Goal: Ask a question: Seek information or help from site administrators or community

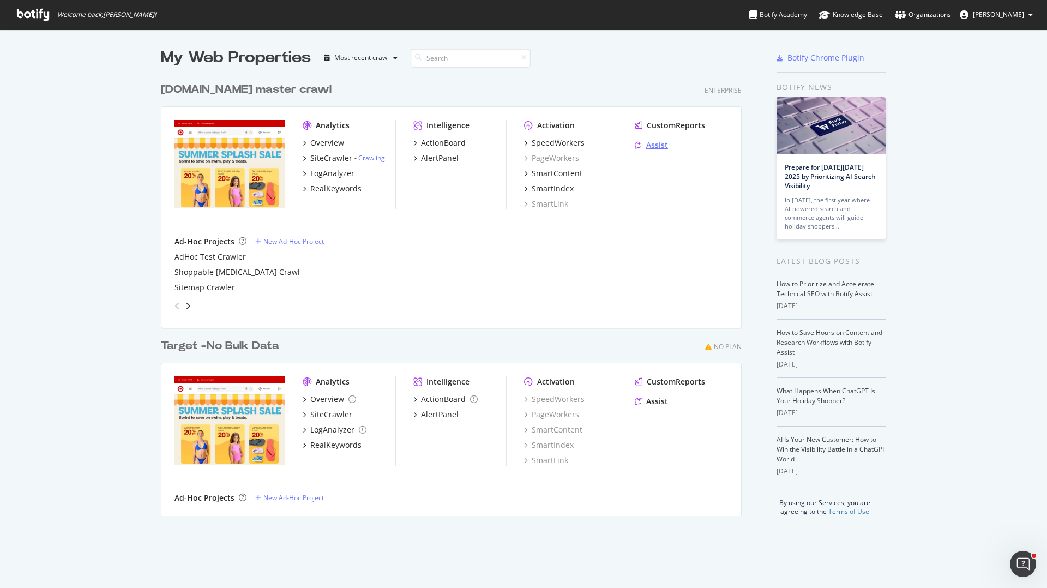
click at [648, 143] on div "Assist" at bounding box center [657, 145] width 22 height 11
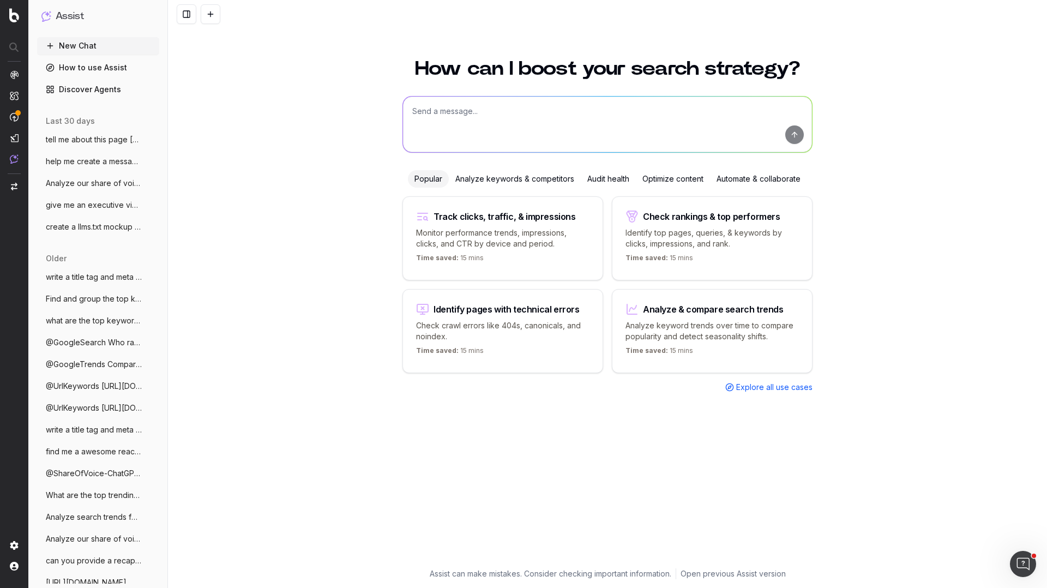
click at [97, 89] on link "Discover Agents" at bounding box center [98, 89] width 122 height 17
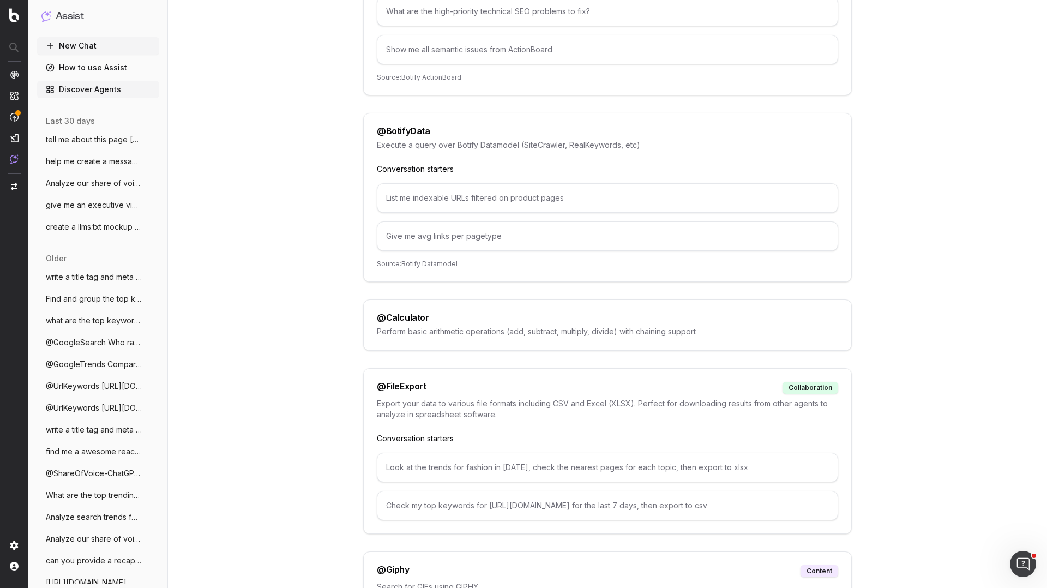
scroll to position [327, 0]
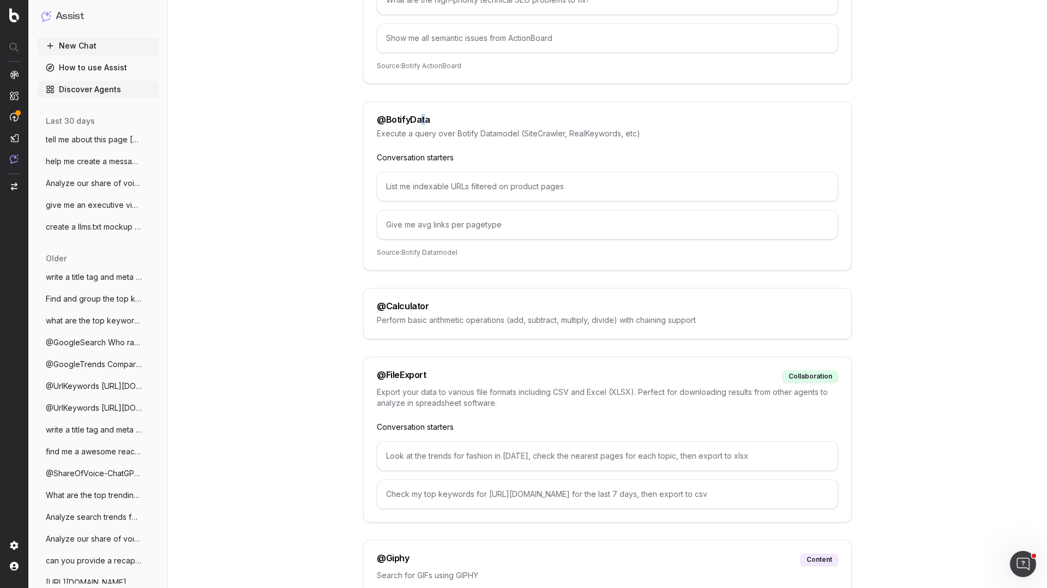
click at [421, 119] on div "@ BotifyData" at bounding box center [403, 119] width 53 height 9
drag, startPoint x: 436, startPoint y: 120, endPoint x: 362, endPoint y: 118, distance: 74.2
copy div "@ BotifyData"
click at [107, 45] on button "New Chat" at bounding box center [98, 45] width 122 height 17
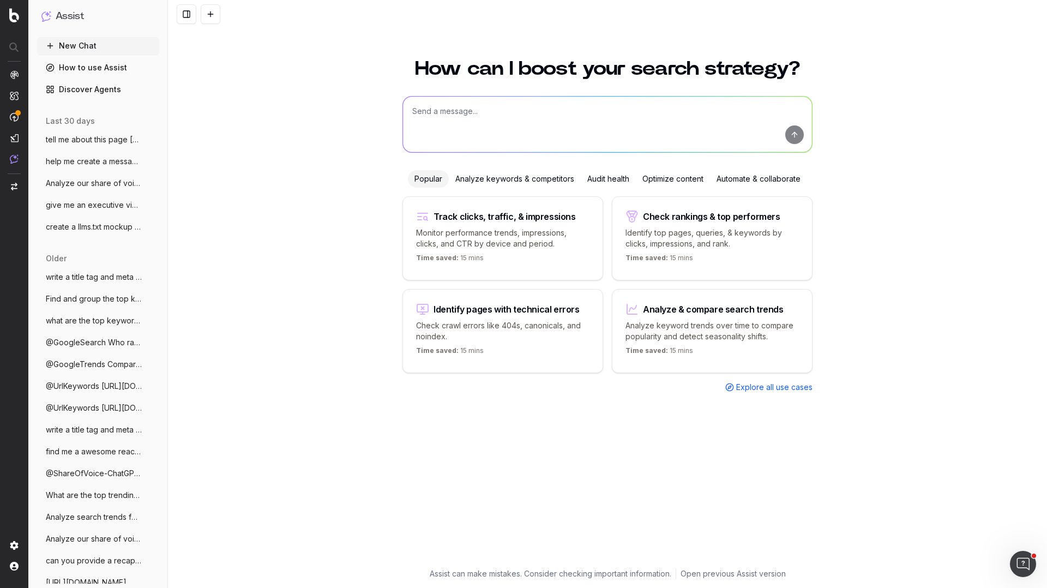
click at [465, 99] on textarea at bounding box center [607, 125] width 409 height 56
paste textarea "@BotifyData"
type textarea "@BotifyData show many pages that have no crawl counts"
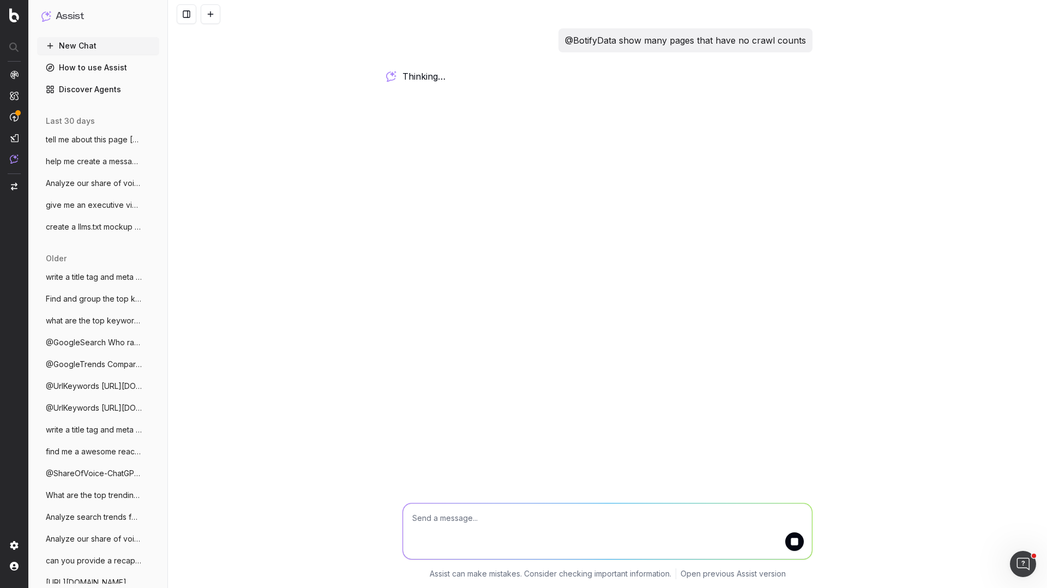
click at [107, 88] on link "Discover Agents" at bounding box center [98, 89] width 122 height 17
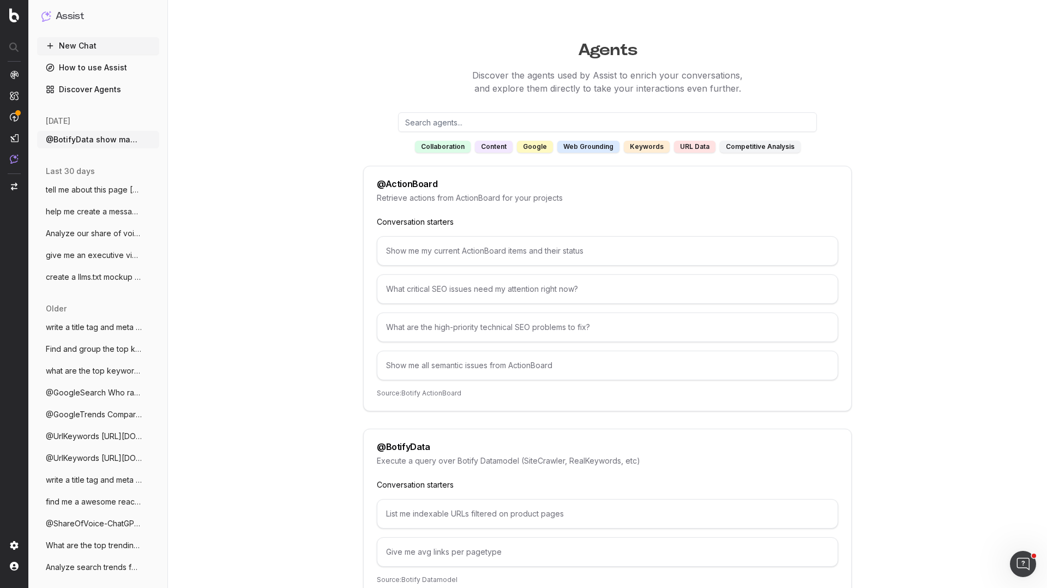
click at [92, 190] on span "tell me about this page https://www.targ" at bounding box center [94, 189] width 96 height 11
click at [88, 141] on span "@BotifyData show many pages that have no" at bounding box center [94, 139] width 96 height 11
click at [115, 140] on span "@BotifyData show many pages that have no" at bounding box center [94, 139] width 96 height 11
click at [113, 140] on span "@BotifyData show many pages that have no" at bounding box center [94, 139] width 96 height 11
click at [113, 141] on span "@BotifyData show many pages that have no" at bounding box center [94, 139] width 96 height 11
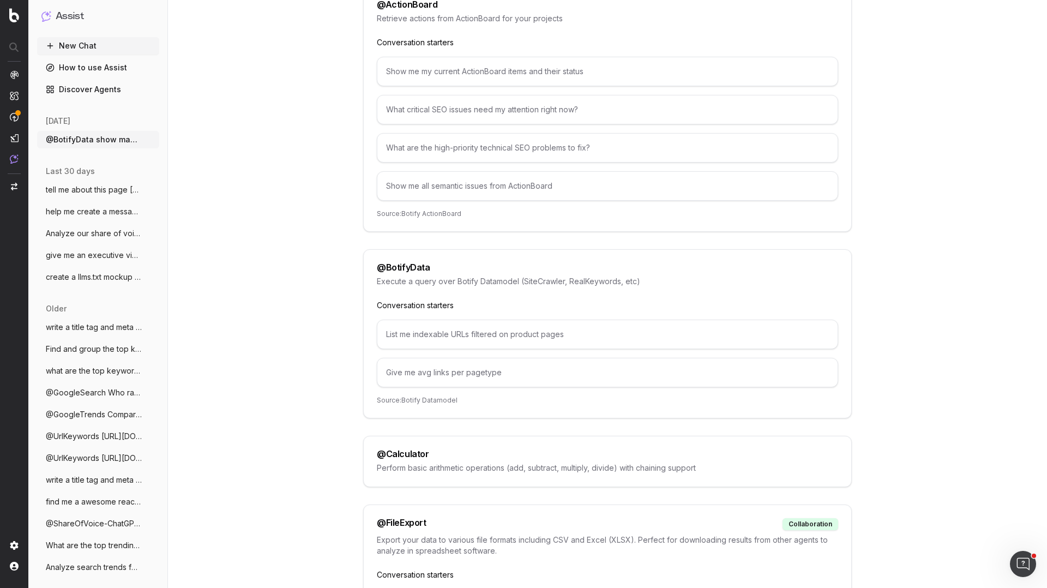
scroll to position [187, 0]
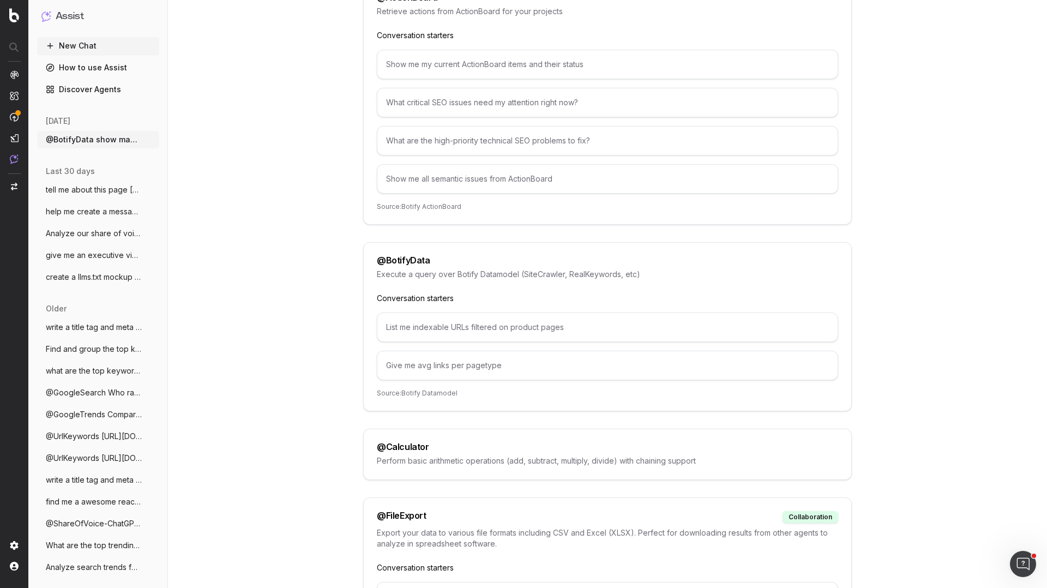
click at [80, 140] on span "@BotifyData show many pages that have no" at bounding box center [94, 139] width 96 height 11
drag, startPoint x: 79, startPoint y: 141, endPoint x: 81, endPoint y: 131, distance: 10.1
click at [79, 140] on span "@BotifyData show many pages that have no" at bounding box center [94, 139] width 96 height 11
click at [73, 50] on button "New Chat" at bounding box center [98, 45] width 122 height 17
click at [83, 71] on link "How to use Assist" at bounding box center [98, 67] width 122 height 17
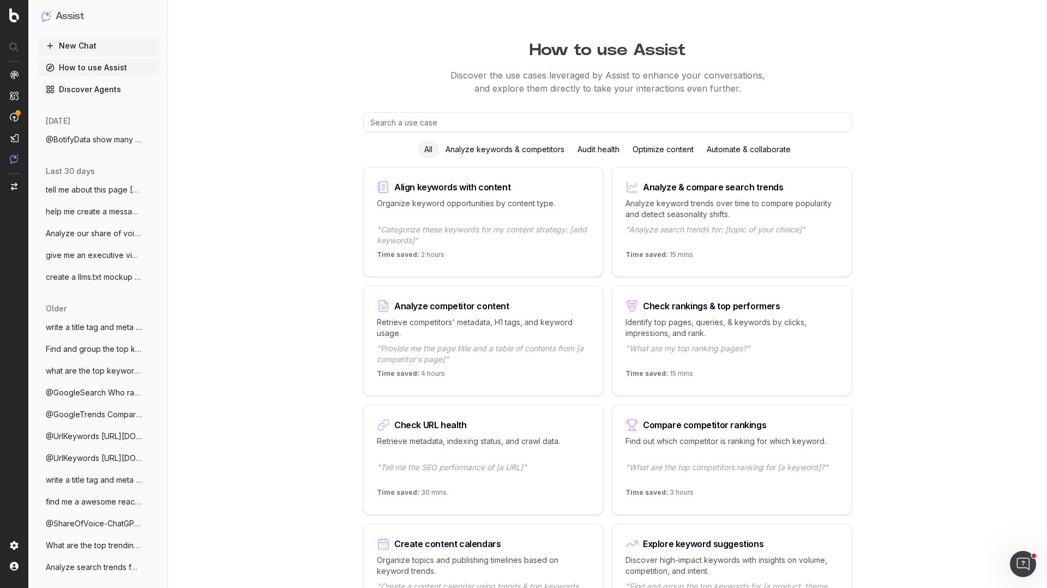
click at [91, 88] on link "Discover Agents" at bounding box center [98, 89] width 122 height 17
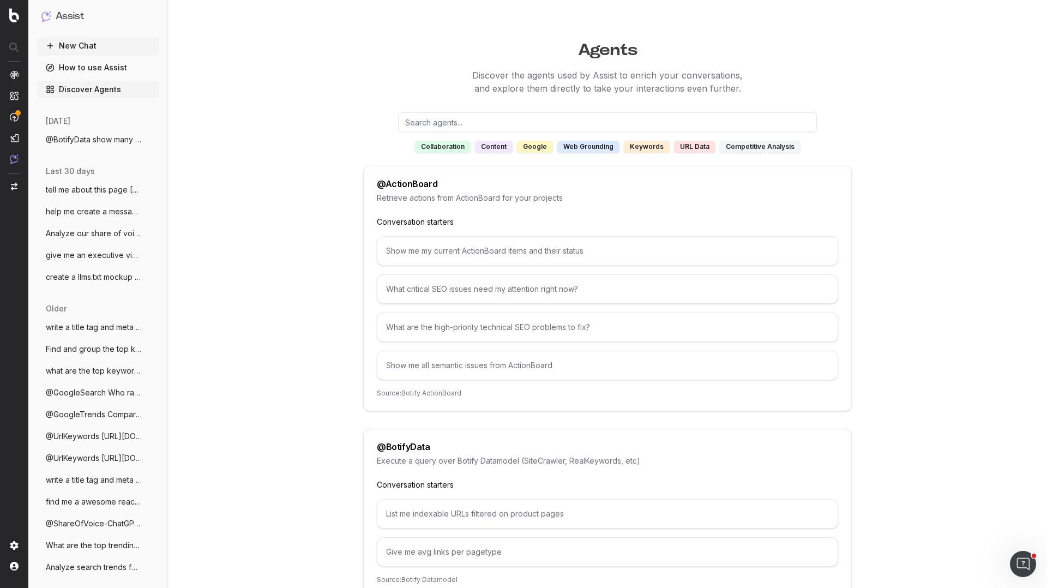
click at [103, 135] on span "@BotifyData show many pages that have no" at bounding box center [94, 139] width 96 height 11
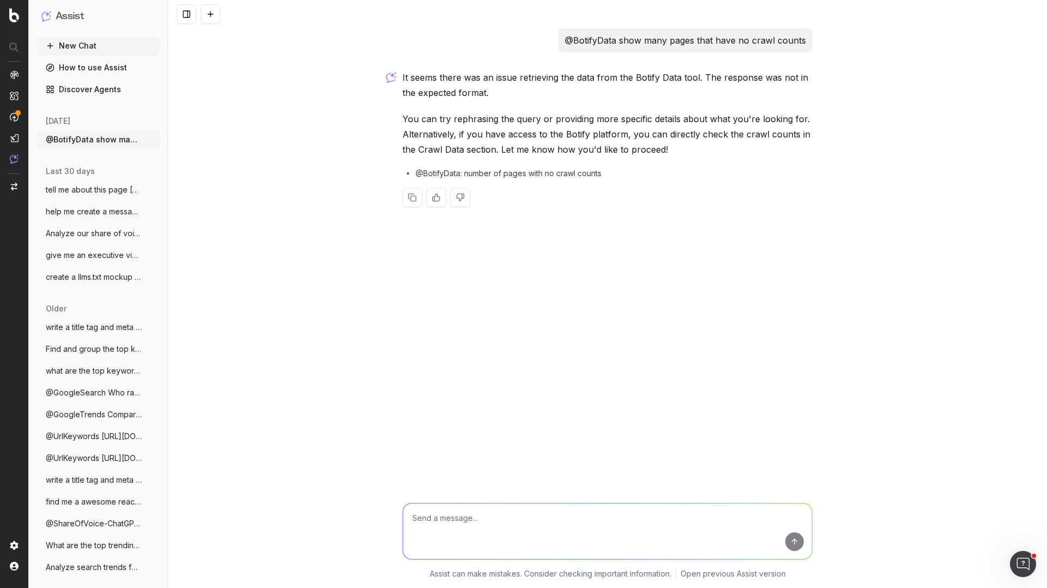
click at [408, 173] on circle at bounding box center [408, 173] width 1 height 1
click at [482, 525] on textarea at bounding box center [607, 532] width 409 height 56
paste textarea "@BotifyData"
drag, startPoint x: 448, startPoint y: 516, endPoint x: 319, endPoint y: 488, distance: 132.8
click at [319, 488] on div "@BotifyData show many pages that have no crawl counts It seems there was an iss…" at bounding box center [607, 294] width 879 height 588
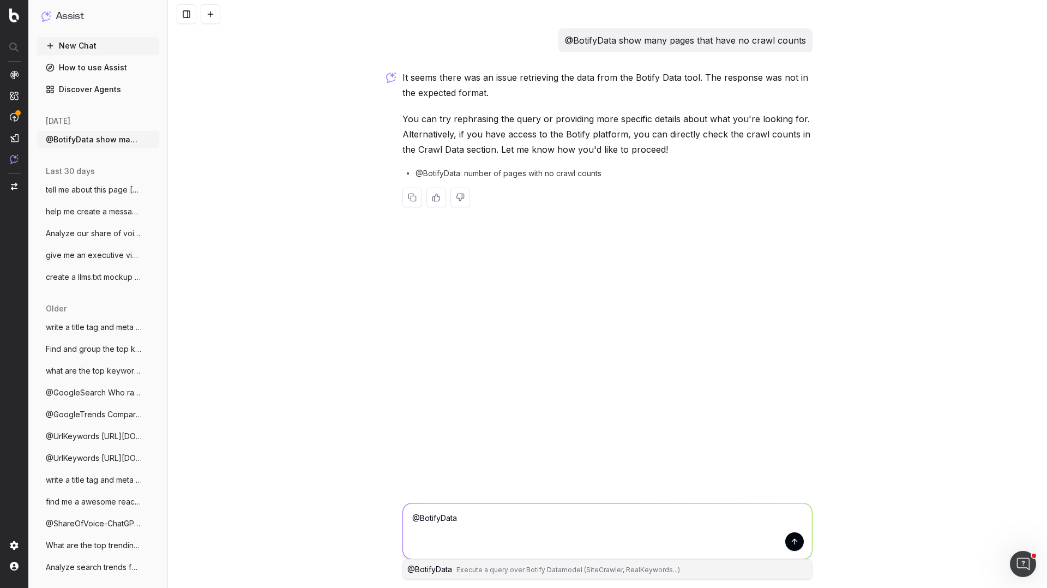
paste textarea "Find Target.com product pages (URL contains "/p/") with HTTP 200 whose last Bot…"
type textarea "@BotifyData Find Target.com product pages (URL contains "/p/") with HTTP 200 wh…"
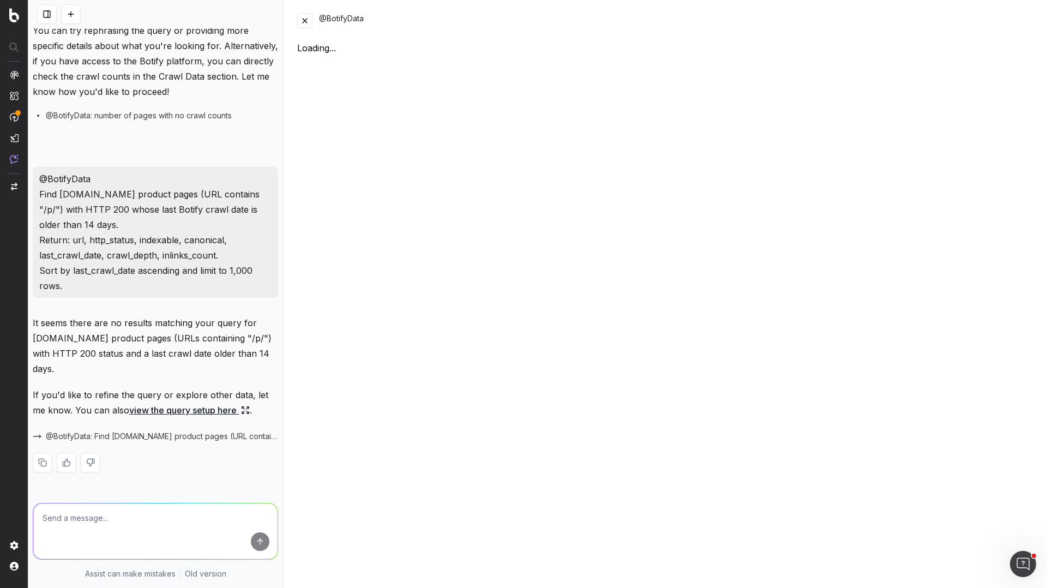
scroll to position [104, 0]
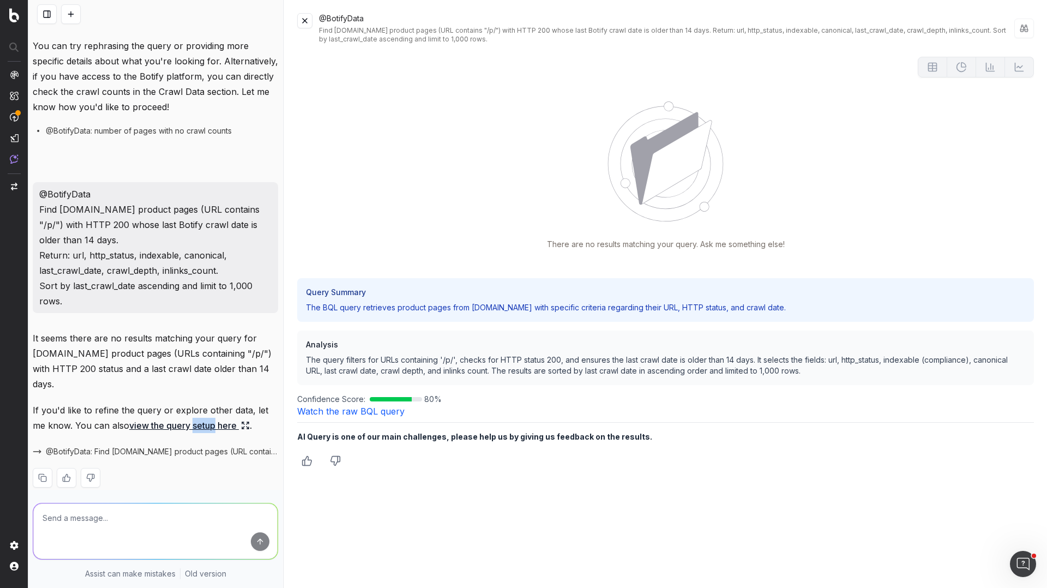
click at [194, 418] on link "view the query setup here" at bounding box center [189, 425] width 121 height 15
click at [184, 418] on link "view the query setup here" at bounding box center [189, 425] width 121 height 15
click at [140, 418] on link "view the query setup here" at bounding box center [189, 425] width 121 height 15
click at [340, 461] on icon "Thumbs down" at bounding box center [335, 461] width 9 height 9
click at [410, 494] on textarea at bounding box center [665, 501] width 737 height 43
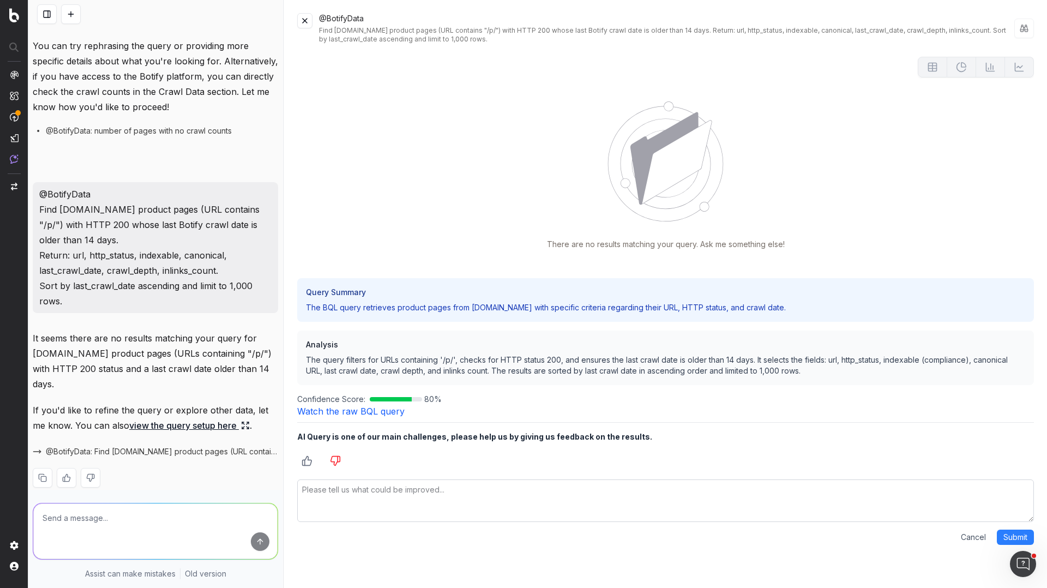
click at [386, 416] on link "Watch the raw BQL query" at bounding box center [350, 411] width 107 height 11
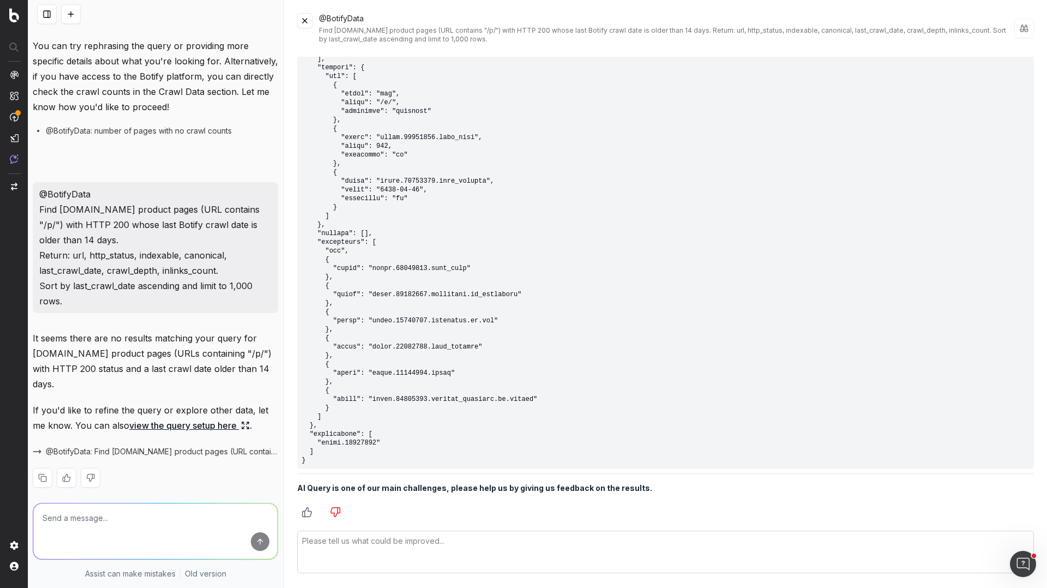
scroll to position [463, 0]
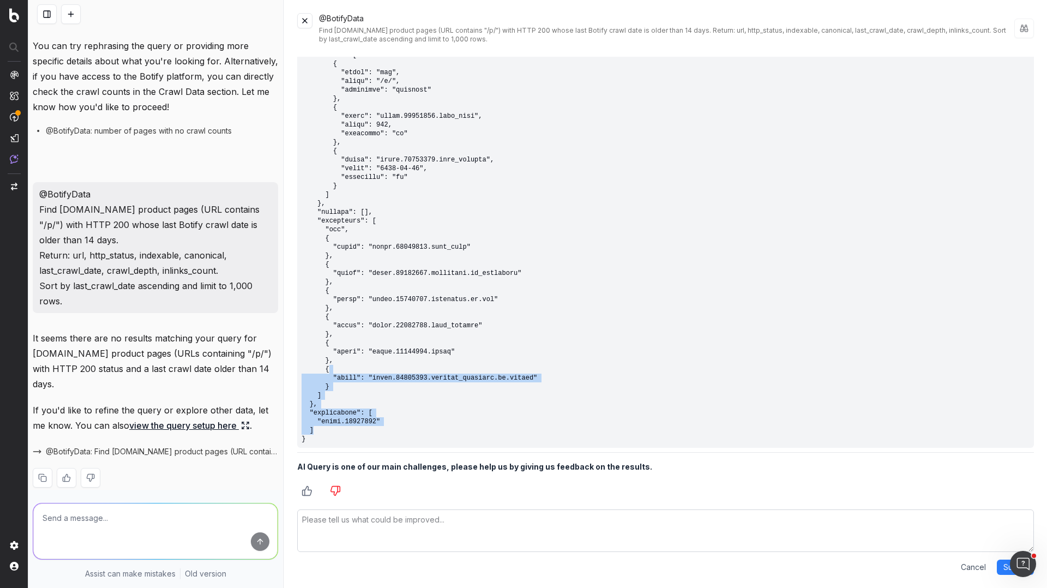
drag, startPoint x: 468, startPoint y: 408, endPoint x: 383, endPoint y: 400, distance: 85.4
click at [379, 369] on pre at bounding box center [665, 203] width 737 height 489
click at [352, 433] on pre at bounding box center [665, 203] width 737 height 489
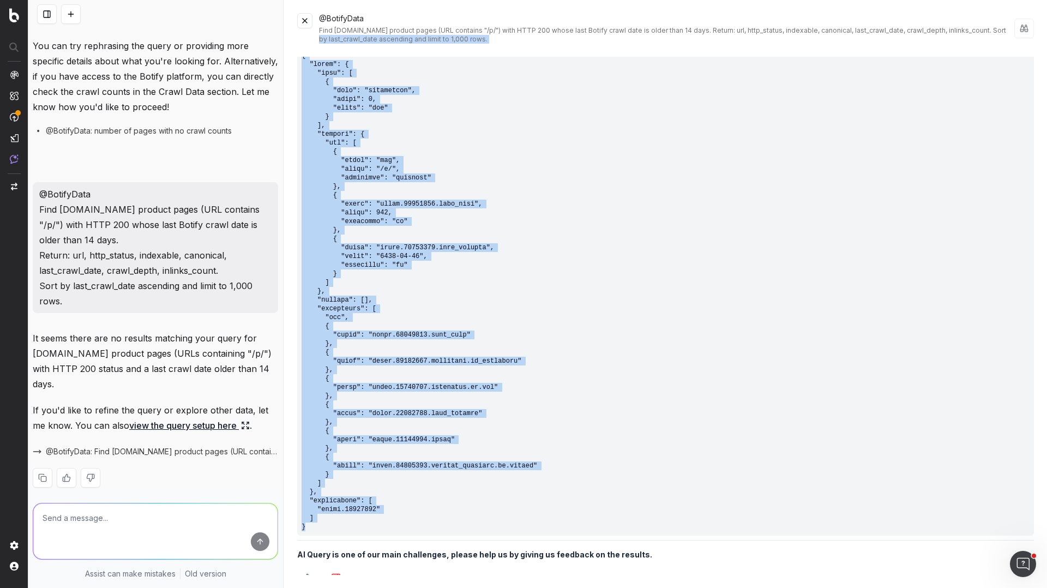
scroll to position [0, 0]
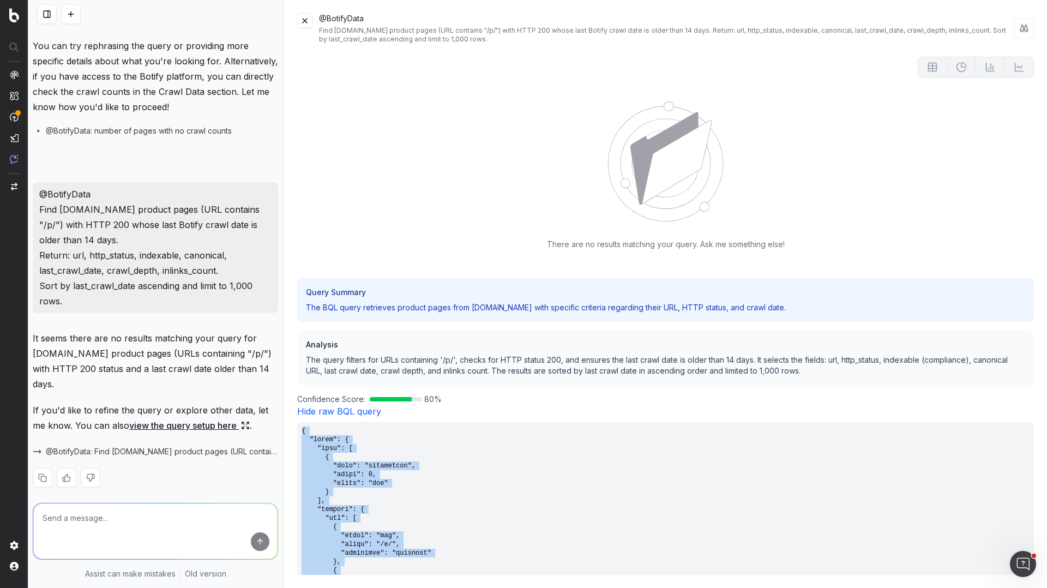
drag, startPoint x: 336, startPoint y: 414, endPoint x: 293, endPoint y: 426, distance: 44.2
click at [293, 426] on div "@BotifyData Find Target.com product pages (URL contains "/p/") with HTTP 200 wh…" at bounding box center [665, 294] width 763 height 588
copy pre "{ "query": { "sort": [ { "type": "dimensions", "index": 4, "order": "asc" } ], …"
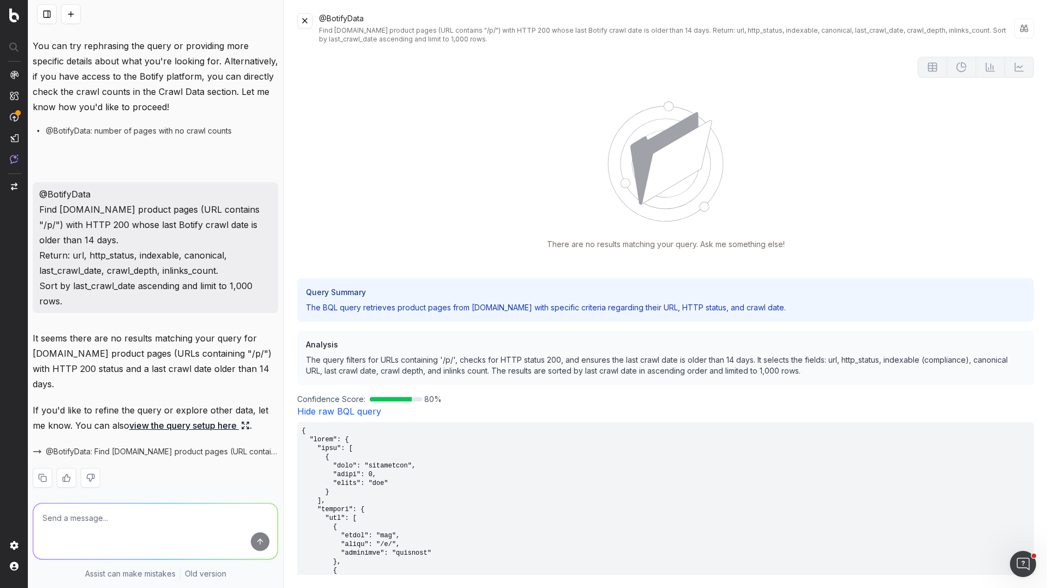
click at [171, 531] on textarea at bounding box center [155, 532] width 244 height 56
paste textarea "{ "query": { "sort": [ { "type": "dimensions", "index": 4, "order": "asc" } ], …"
type textarea "{ "query": { "sort": [ { "type": "dimensions", "index": 4, "order": "asc" } ], …"
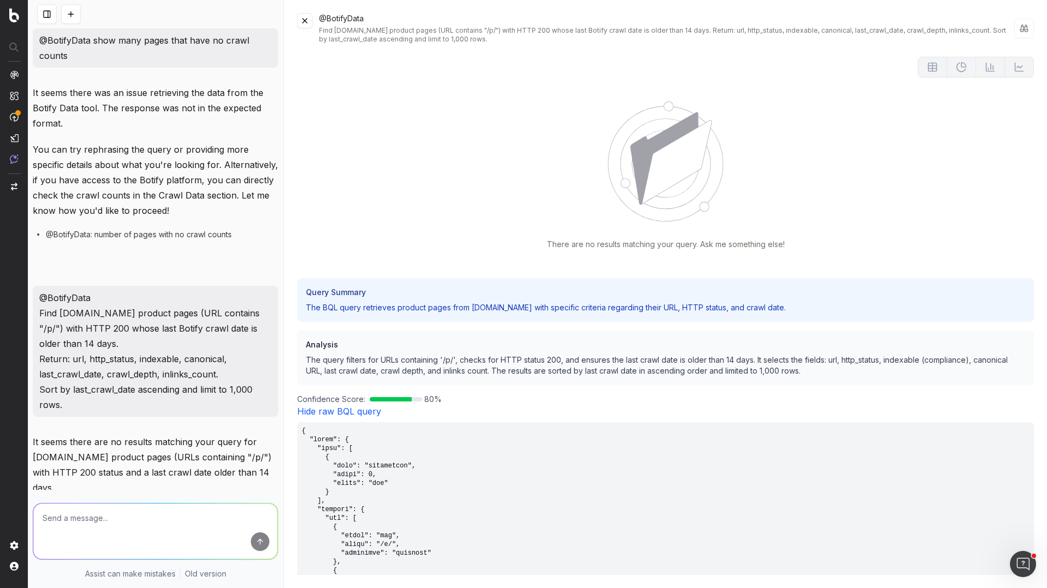
drag, startPoint x: 39, startPoint y: 40, endPoint x: 128, endPoint y: 59, distance: 91.1
click at [128, 59] on p "@BotifyData show many pages that have no crawl counts" at bounding box center [155, 48] width 232 height 31
copy p "@BotifyData show many pages that have no crawl counts"
click at [194, 527] on textarea at bounding box center [155, 532] width 244 height 56
paste textarea "@BotifyData show many pages that have no crawl counts"
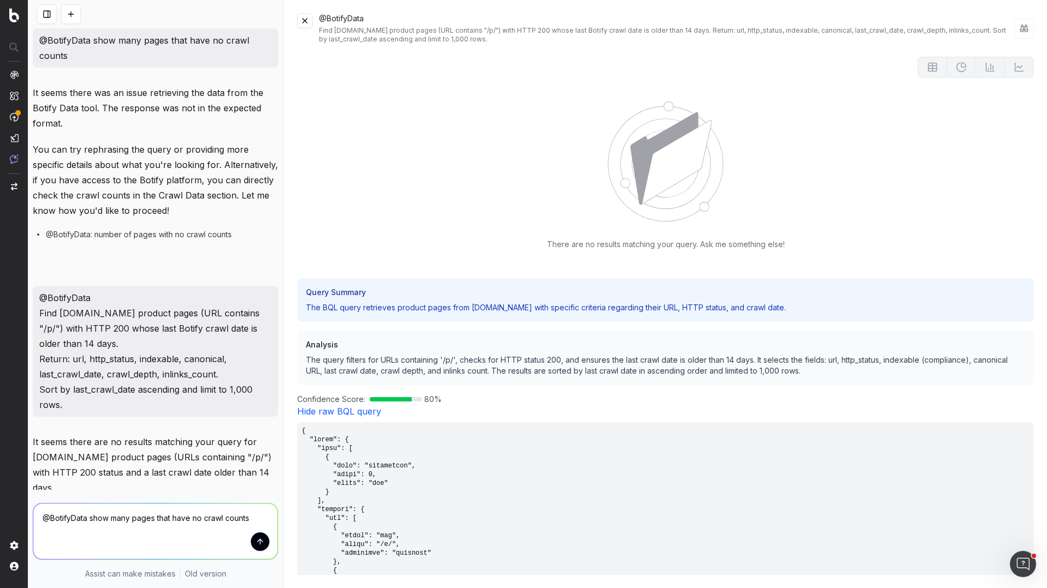
drag, startPoint x: 91, startPoint y: 518, endPoint x: 313, endPoint y: 518, distance: 222.0
click at [313, 518] on div "@BotifyData show many pages that have no crawl counts It seems there was an iss…" at bounding box center [537, 294] width 1019 height 588
type textarea "@BotifyData how how many clicks target.com domain has recieved in the last 30 d…"
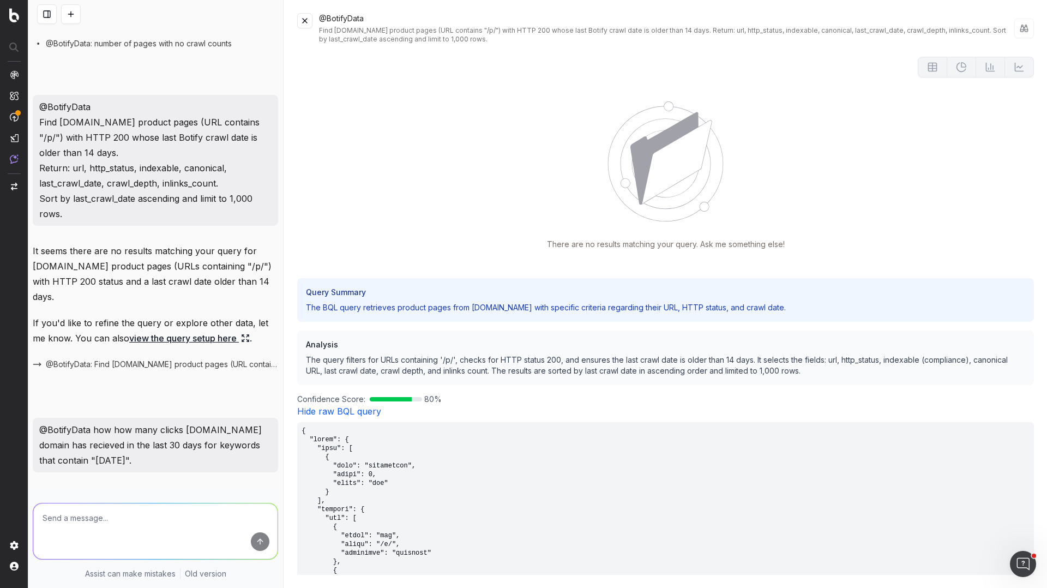
scroll to position [361, 0]
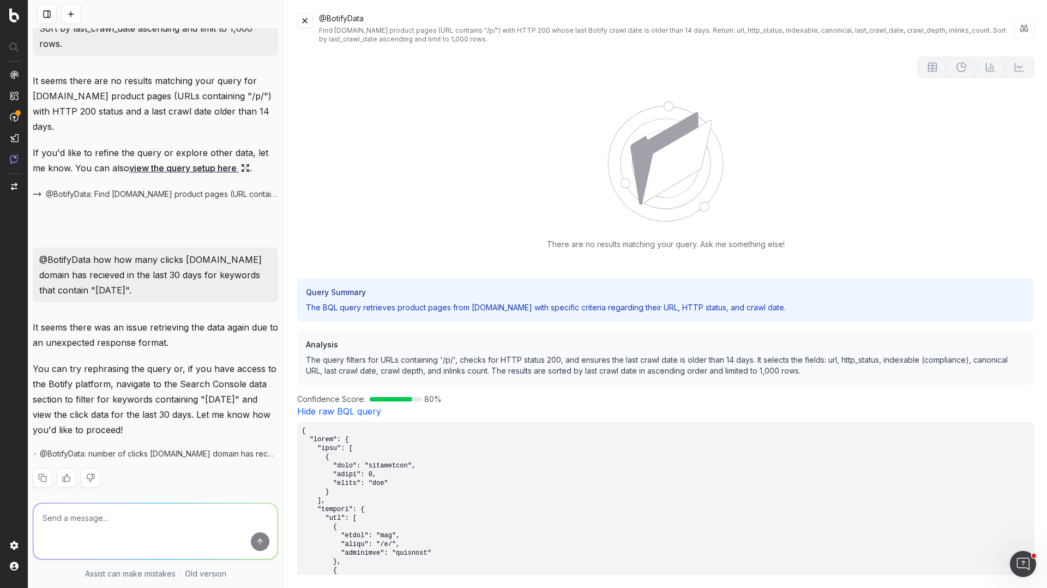
click at [310, 21] on button at bounding box center [304, 20] width 15 height 15
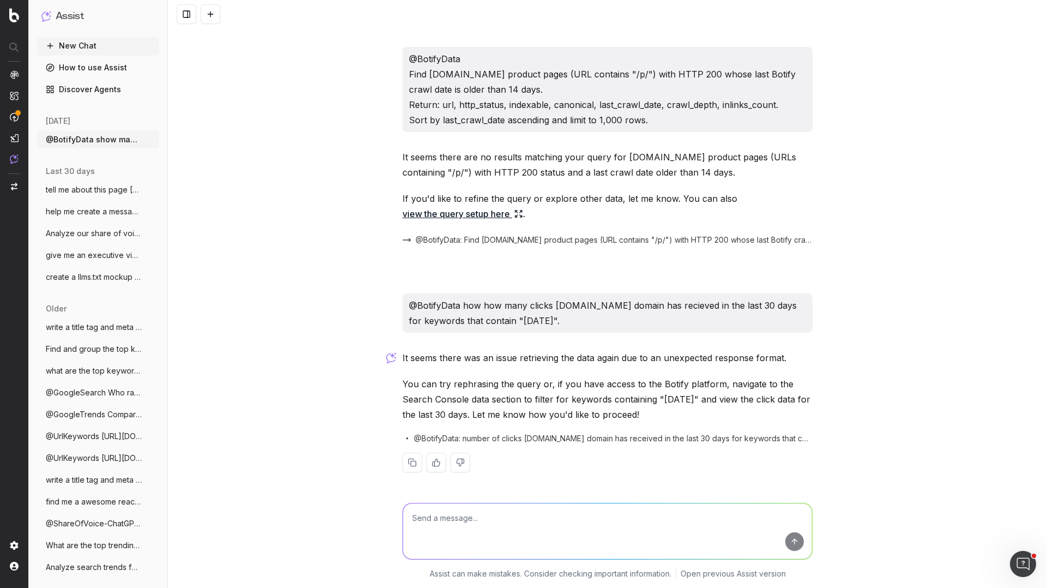
click at [99, 68] on link "How to use Assist" at bounding box center [98, 67] width 122 height 17
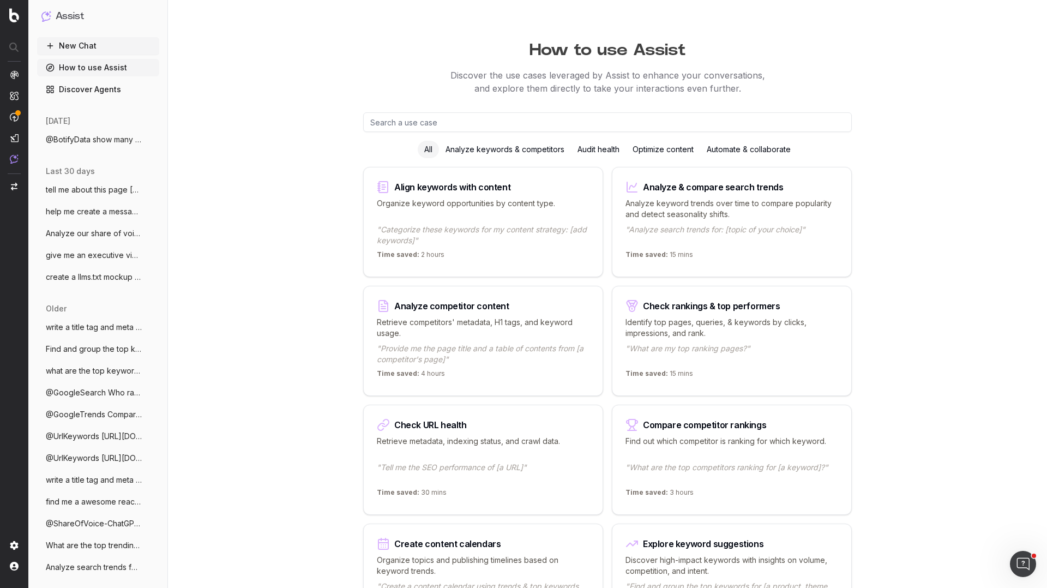
click at [525, 153] on div "Analyze keywords & competitors" at bounding box center [505, 149] width 132 height 17
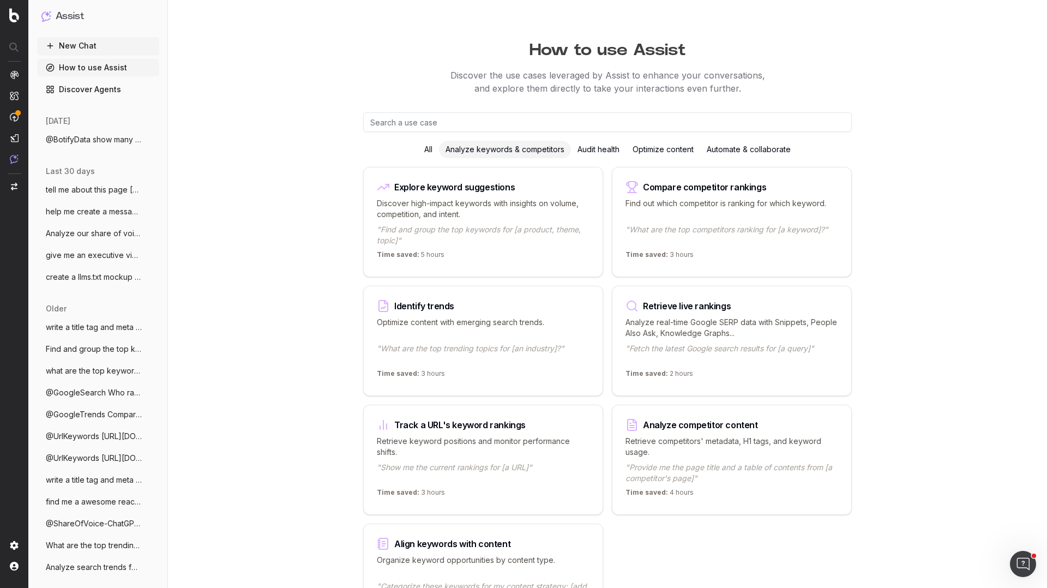
click at [651, 153] on div "Optimize content" at bounding box center [663, 149] width 74 height 17
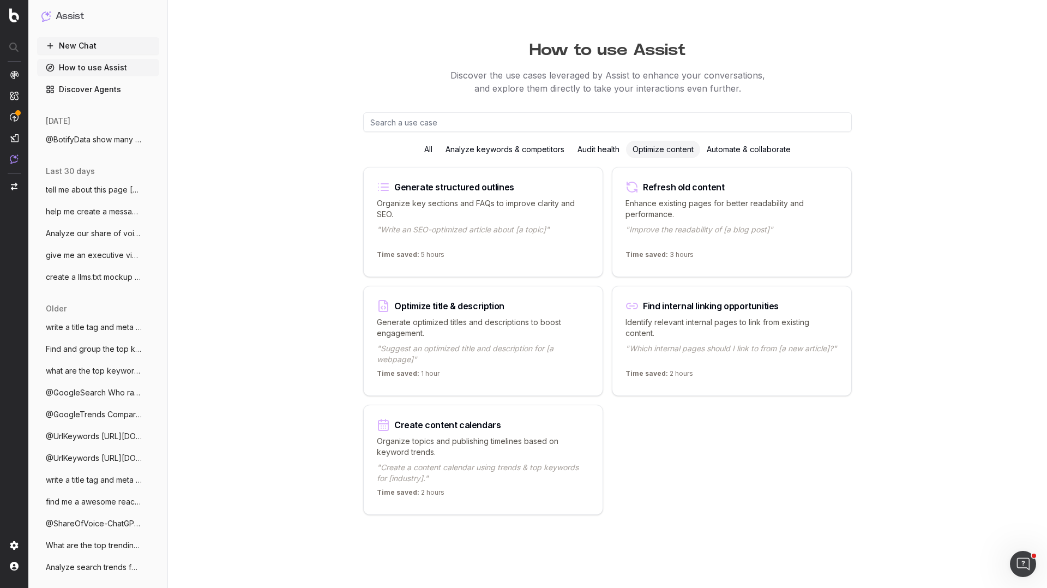
click at [596, 153] on div "Audit health" at bounding box center [598, 149] width 55 height 17
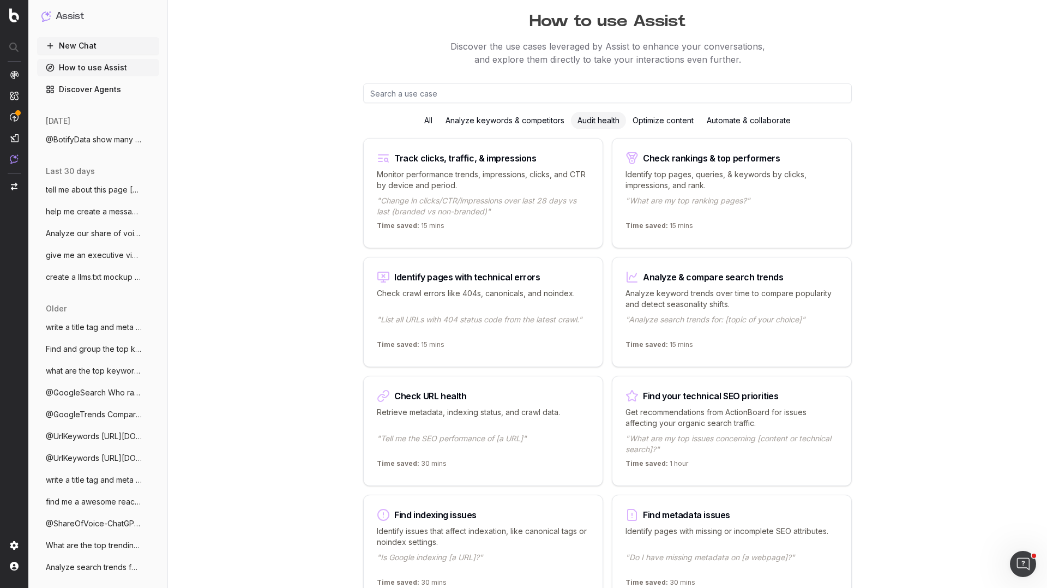
scroll to position [33, 0]
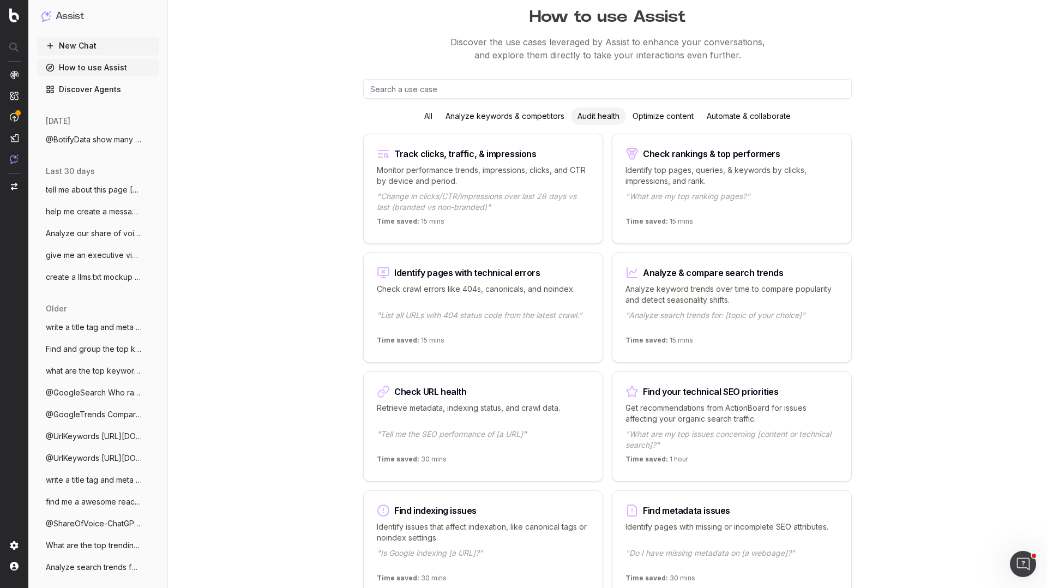
click at [684, 196] on p ""What are my top ranking pages?"" at bounding box center [732, 202] width 213 height 22
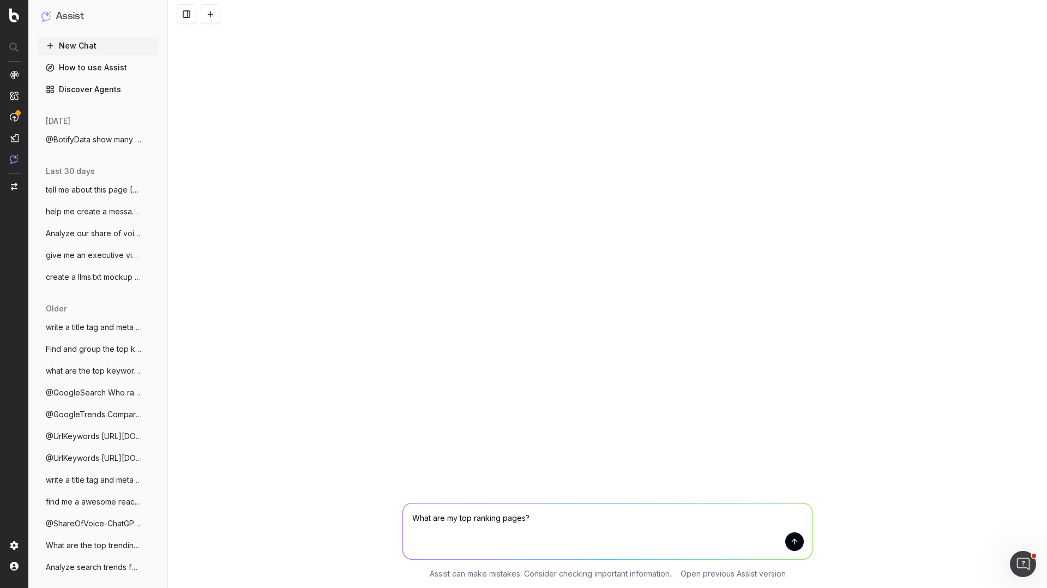
drag, startPoint x: 525, startPoint y: 519, endPoint x: 532, endPoint y: 518, distance: 7.2
click at [525, 518] on textarea "What are my top ranking pages?" at bounding box center [607, 532] width 409 height 56
type textarea "What are my top ranking pages for halloween keywords?"
